Goal: Understand process/instructions

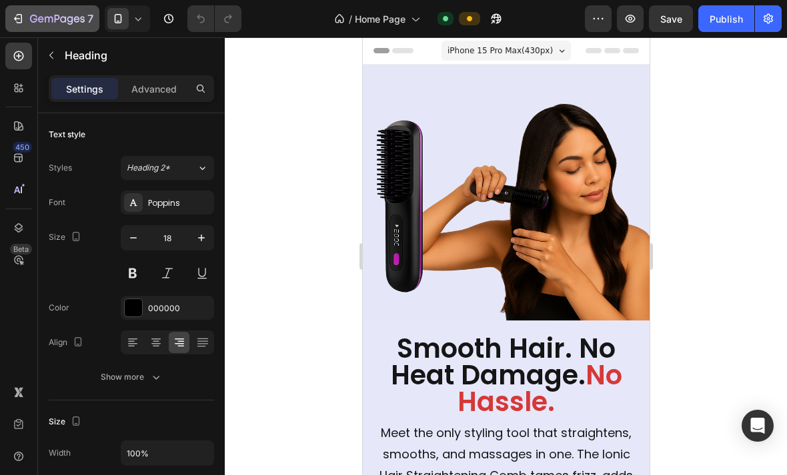
click at [22, 17] on icon "button" at bounding box center [20, 18] width 6 height 9
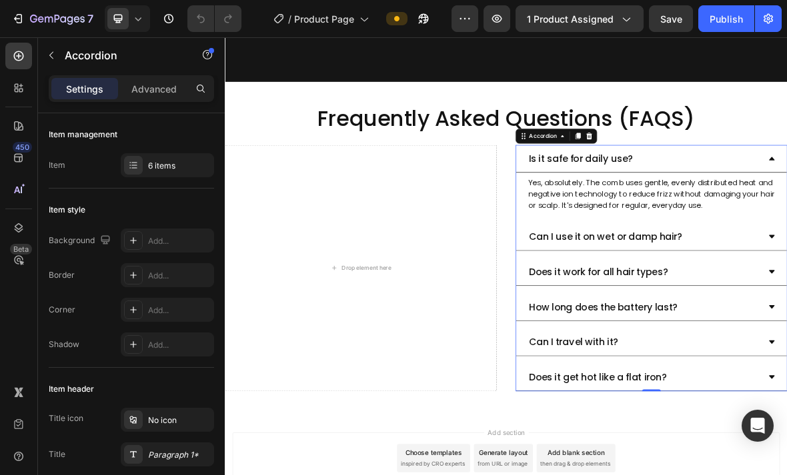
scroll to position [3951, 0]
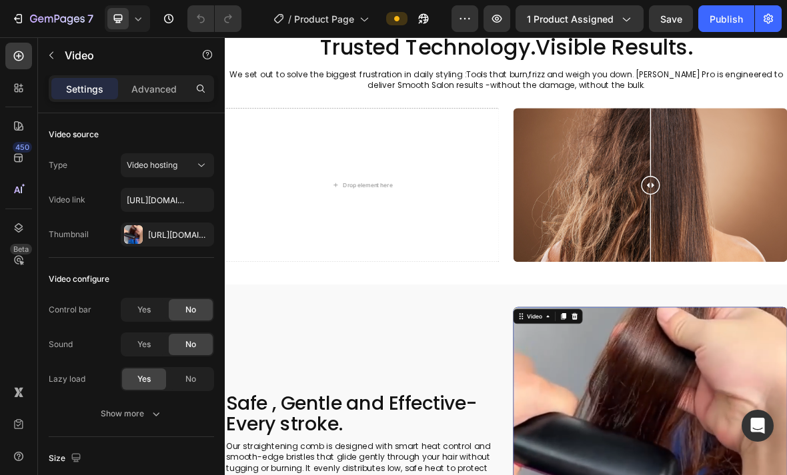
scroll to position [1710, 0]
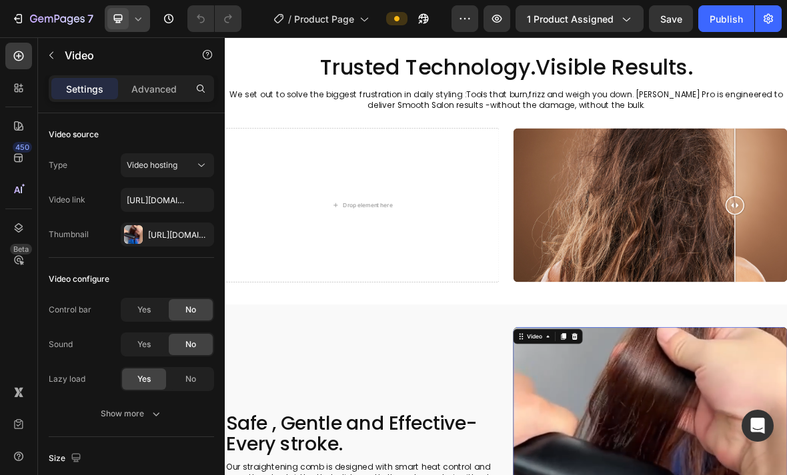
click at [137, 24] on icon at bounding box center [137, 18] width 13 height 13
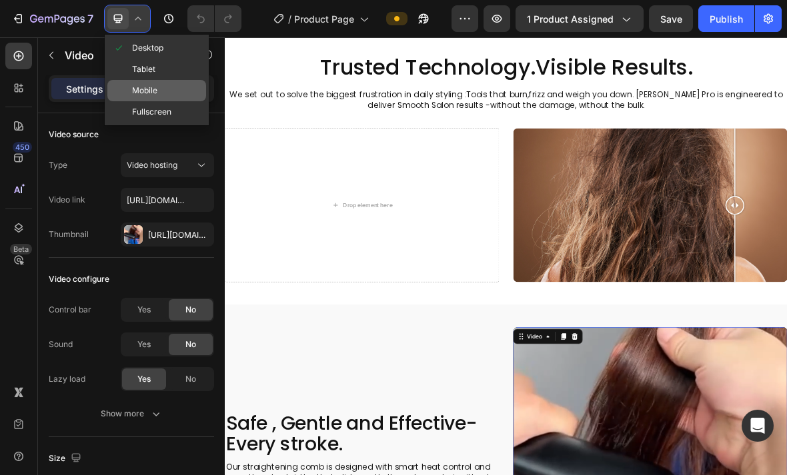
click at [173, 91] on div "Mobile" at bounding box center [156, 90] width 99 height 21
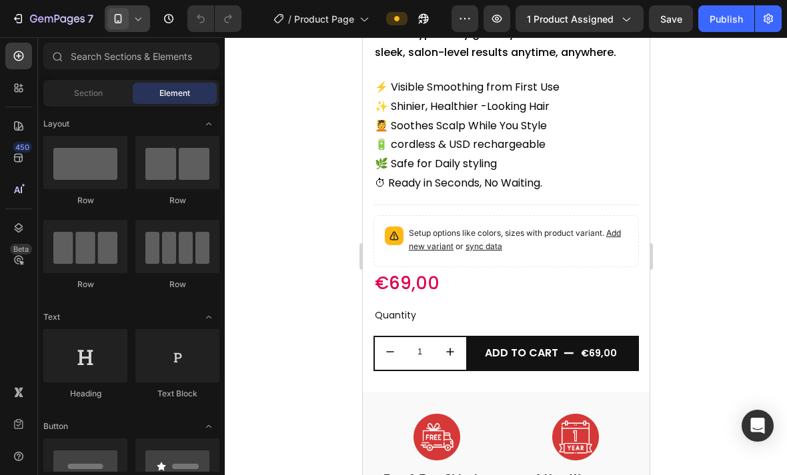
scroll to position [545, 0]
